Goal: Task Accomplishment & Management: Complete application form

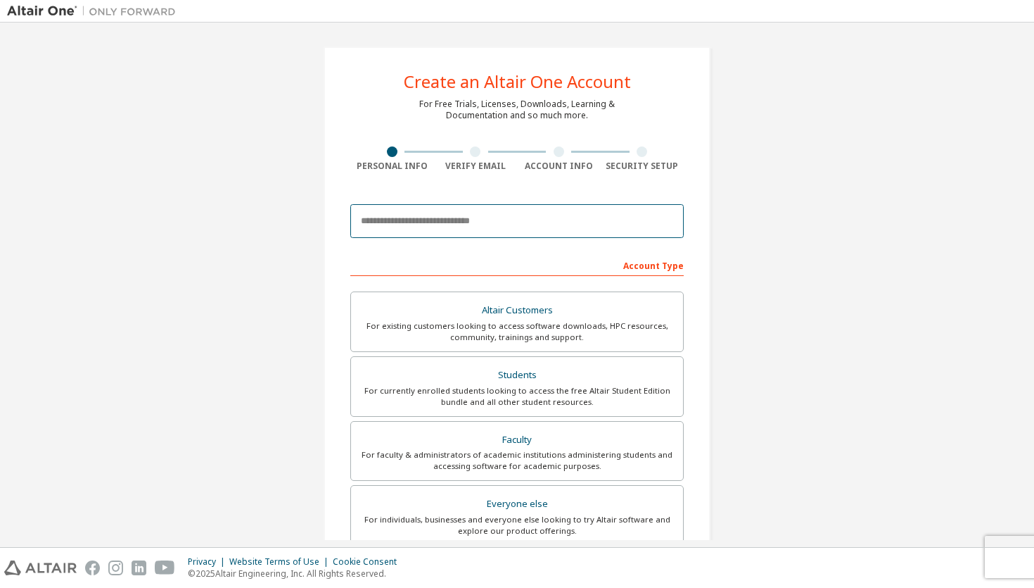
click at [512, 223] on input "email" at bounding box center [517, 221] width 334 height 34
type input "**********"
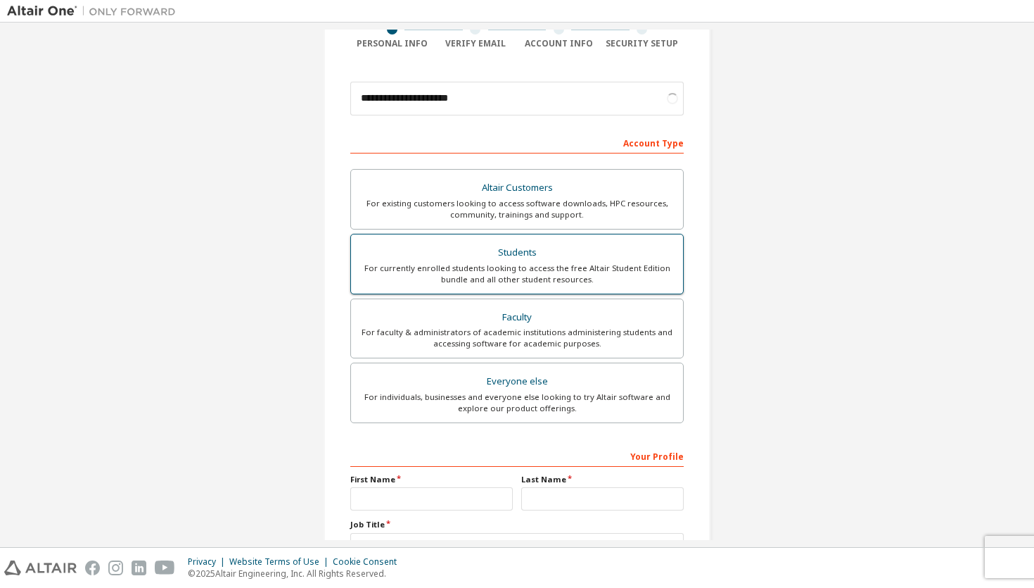
click at [508, 281] on div "For currently enrolled students looking to access the free Altair Student Editi…" at bounding box center [517, 273] width 315 height 23
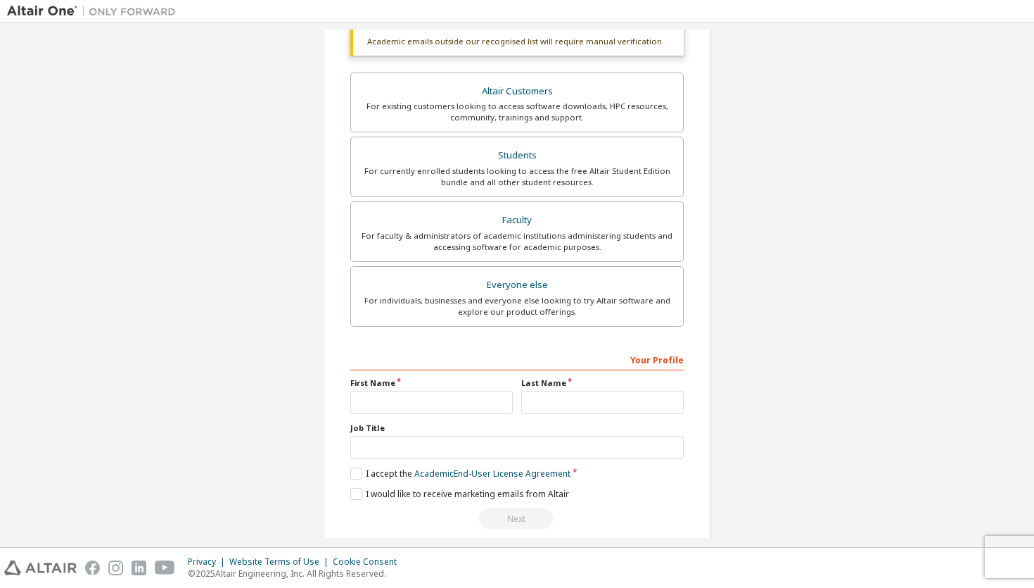
scroll to position [272, 0]
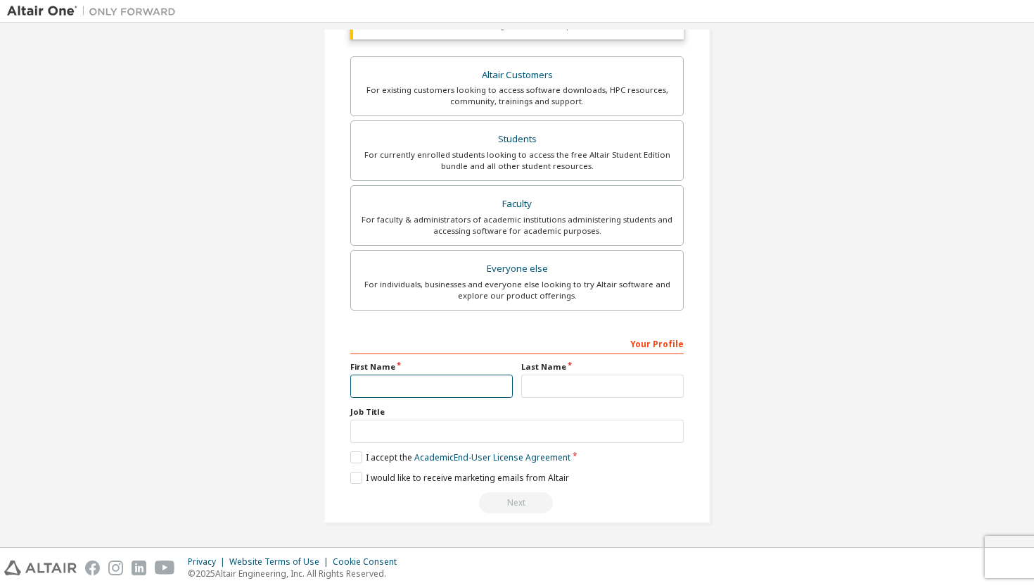
click at [431, 383] on input "text" at bounding box center [431, 385] width 163 height 23
type input "******"
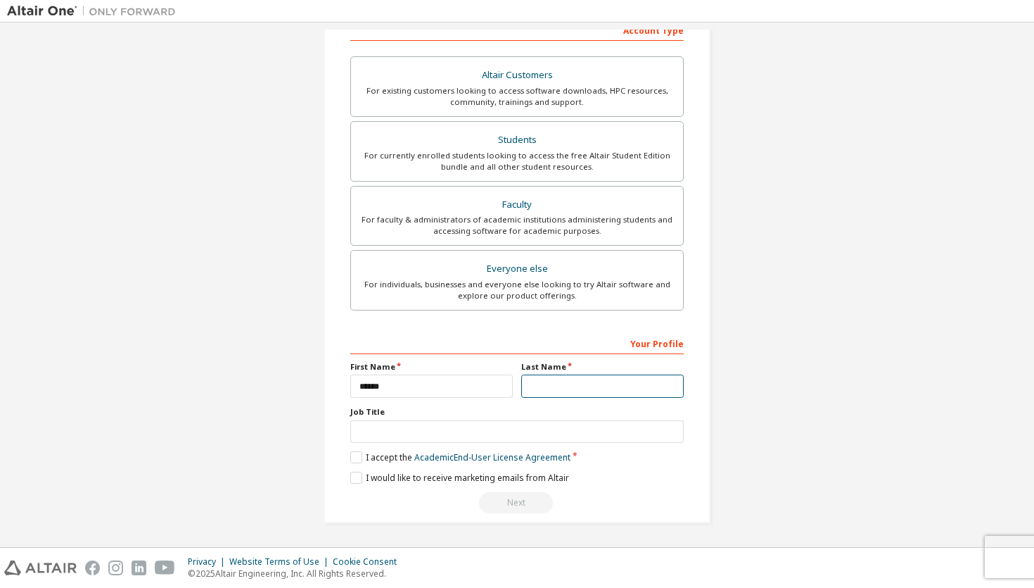
click at [546, 391] on input "text" at bounding box center [602, 385] width 163 height 23
type input "*********"
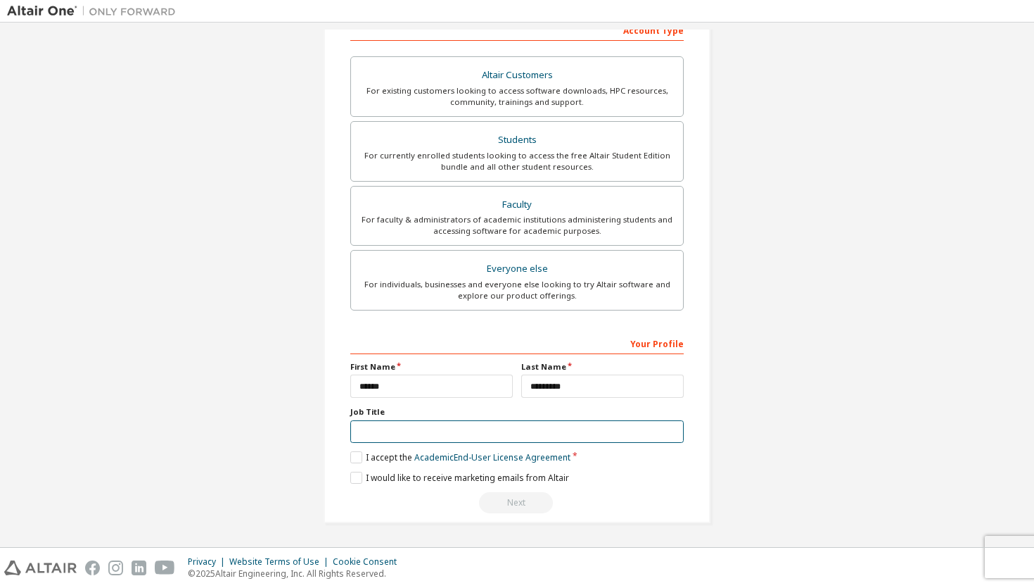
click at [494, 423] on input "text" at bounding box center [517, 431] width 334 height 23
type input "*"
click at [351, 456] on label "I accept the Academic End-User License Agreement" at bounding box center [460, 457] width 220 height 12
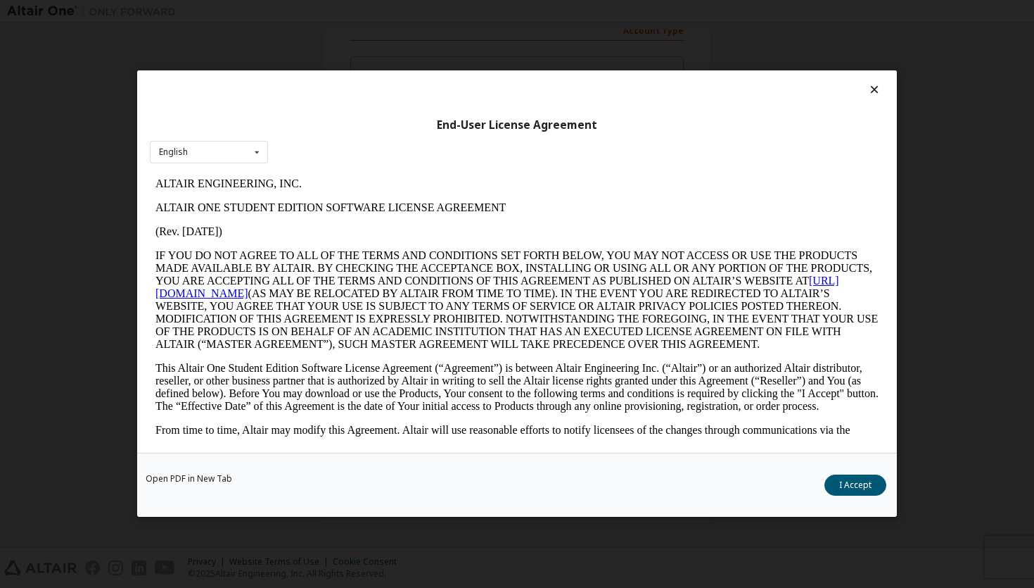
scroll to position [0, 0]
click at [849, 484] on button "I Accept" at bounding box center [856, 485] width 62 height 21
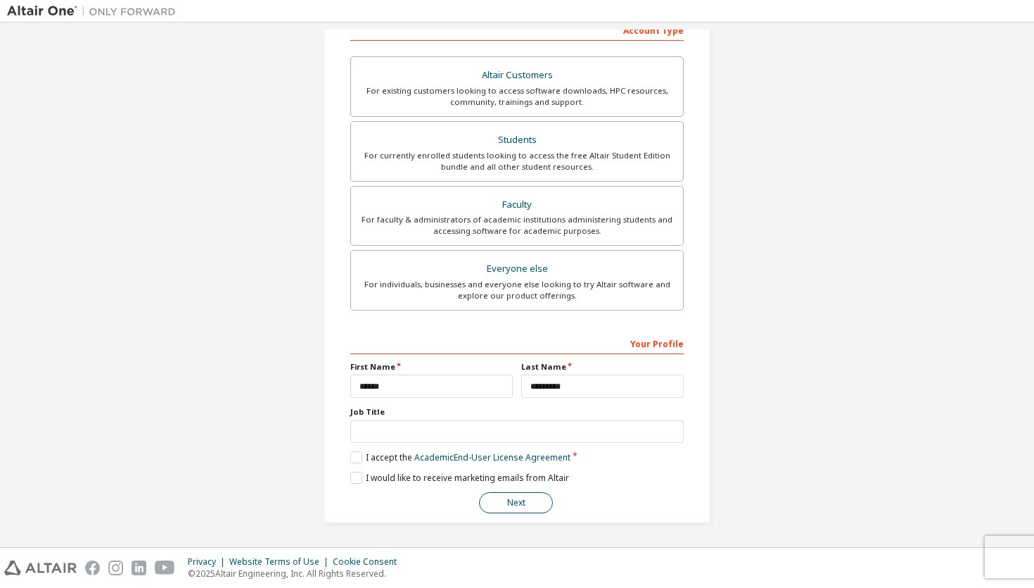
click at [518, 507] on button "Next" at bounding box center [516, 502] width 74 height 21
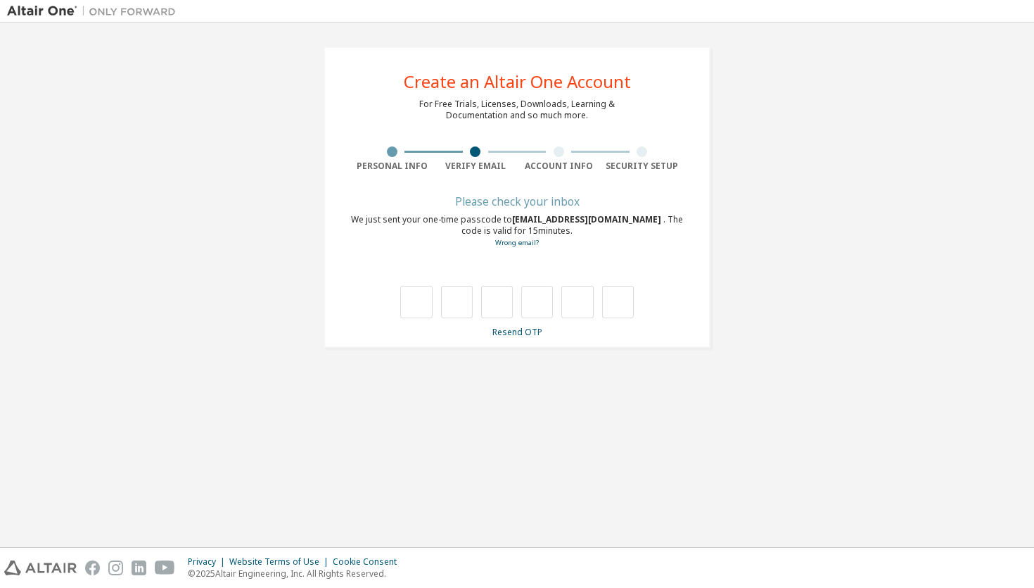
type input "*"
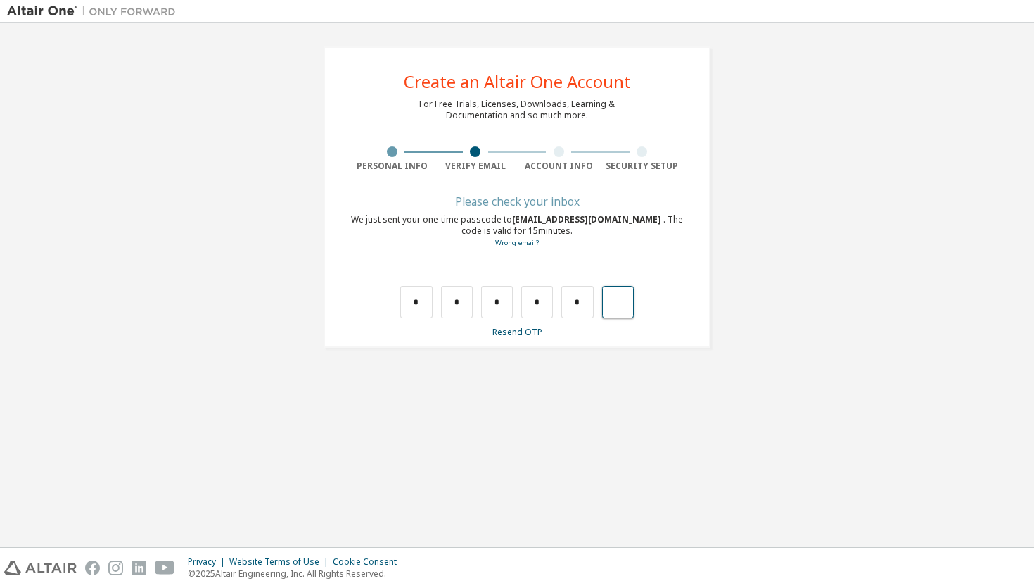
type input "*"
